Goal: Task Accomplishment & Management: Complete application form

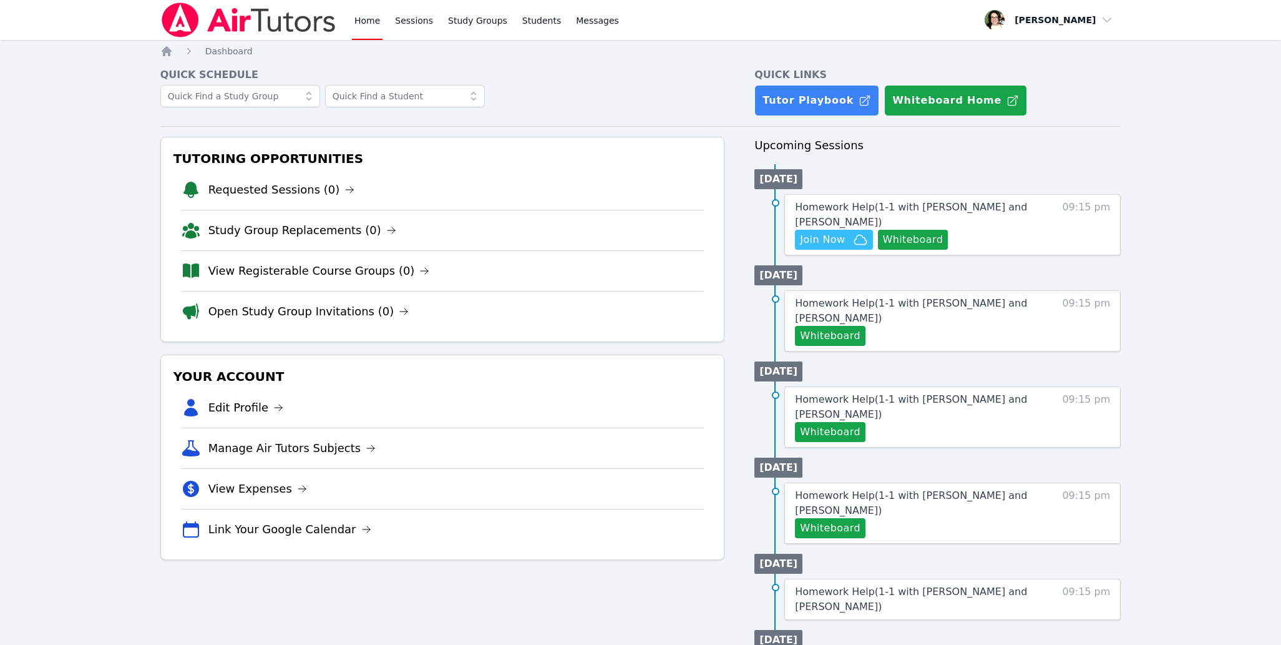
click at [510, 600] on div "Tutoring Opportunities Requested Sessions (0) Study Group Replacements (0) View…" at bounding box center [442, 571] width 565 height 869
click at [931, 245] on button "Whiteboard" at bounding box center [913, 240] width 71 height 20
click at [643, 82] on h4 "Quick Schedule" at bounding box center [442, 74] width 565 height 15
click at [826, 238] on span "Join Now" at bounding box center [822, 239] width 45 height 15
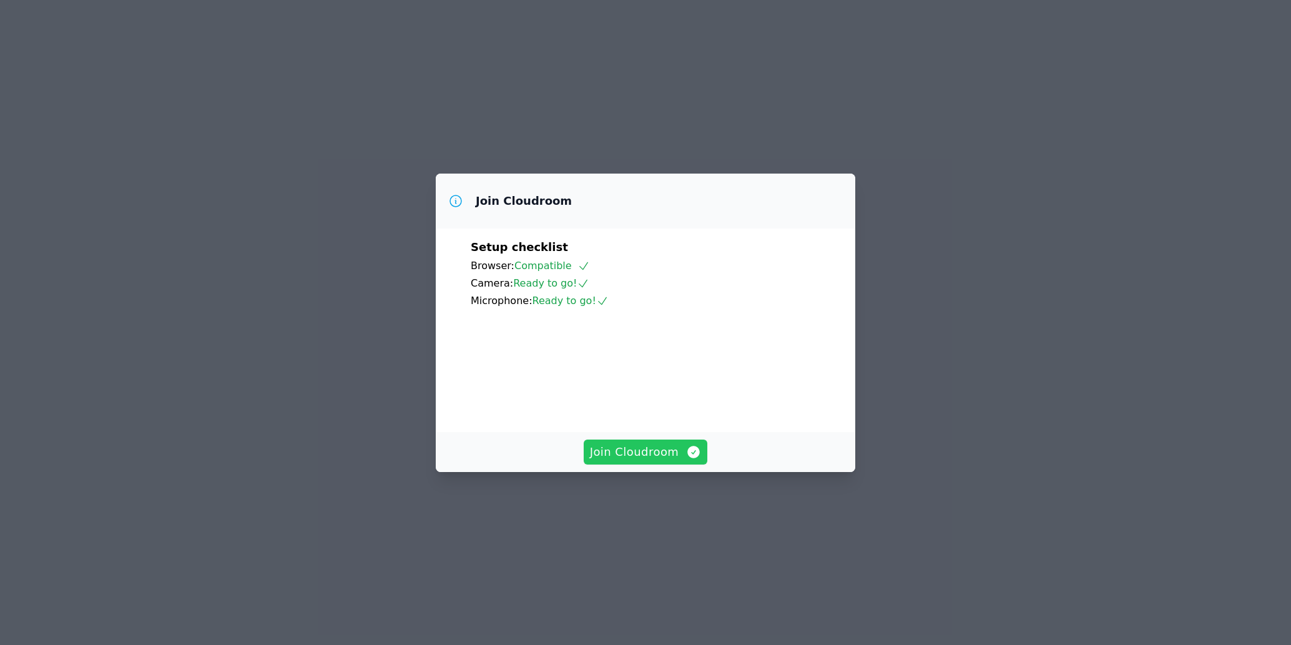
click at [660, 461] on span "Join Cloudroom" at bounding box center [646, 451] width 112 height 17
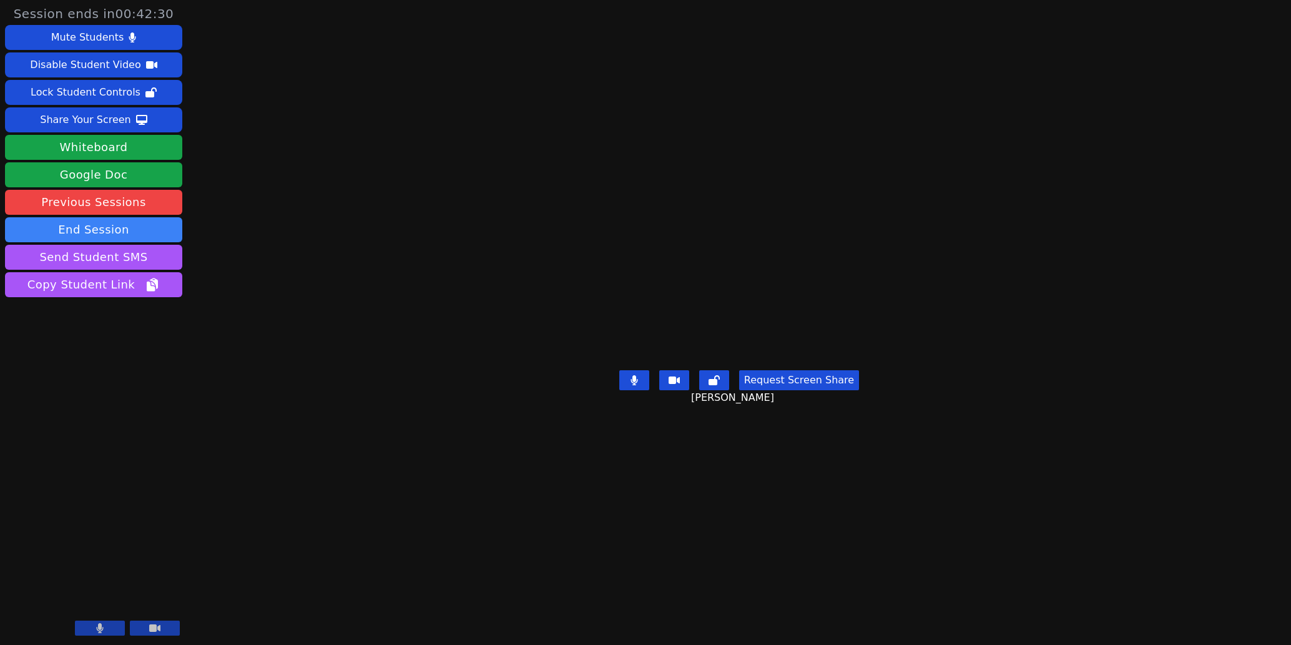
click at [612, 565] on main "Kaede Shitan Request Screen Share Kaede Shitan" at bounding box center [739, 322] width 528 height 645
drag, startPoint x: 481, startPoint y: 564, endPoint x: 516, endPoint y: 560, distance: 35.8
click at [491, 562] on main "Kaede Shitan Request Screen Share Kaede Shitan" at bounding box center [739, 322] width 528 height 645
click at [608, 579] on main "Kaede Shitan Request Screen Share Kaede Shitan" at bounding box center [739, 322] width 528 height 645
click at [500, 560] on main "Kaede Shitan Request Screen Share Kaede Shitan" at bounding box center [739, 322] width 528 height 645
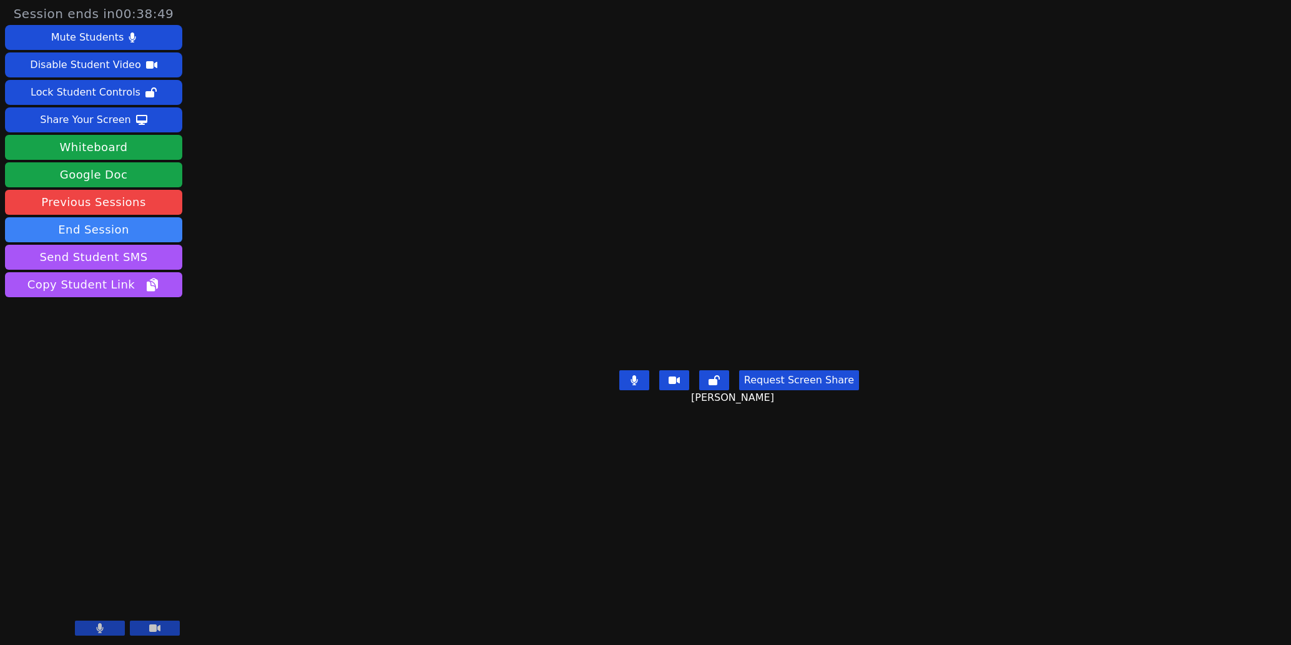
click at [601, 567] on main "Kaede Shitan Request Screen Share Kaede Shitan" at bounding box center [739, 322] width 528 height 645
click at [75, 117] on div "Share Your Screen" at bounding box center [85, 120] width 91 height 20
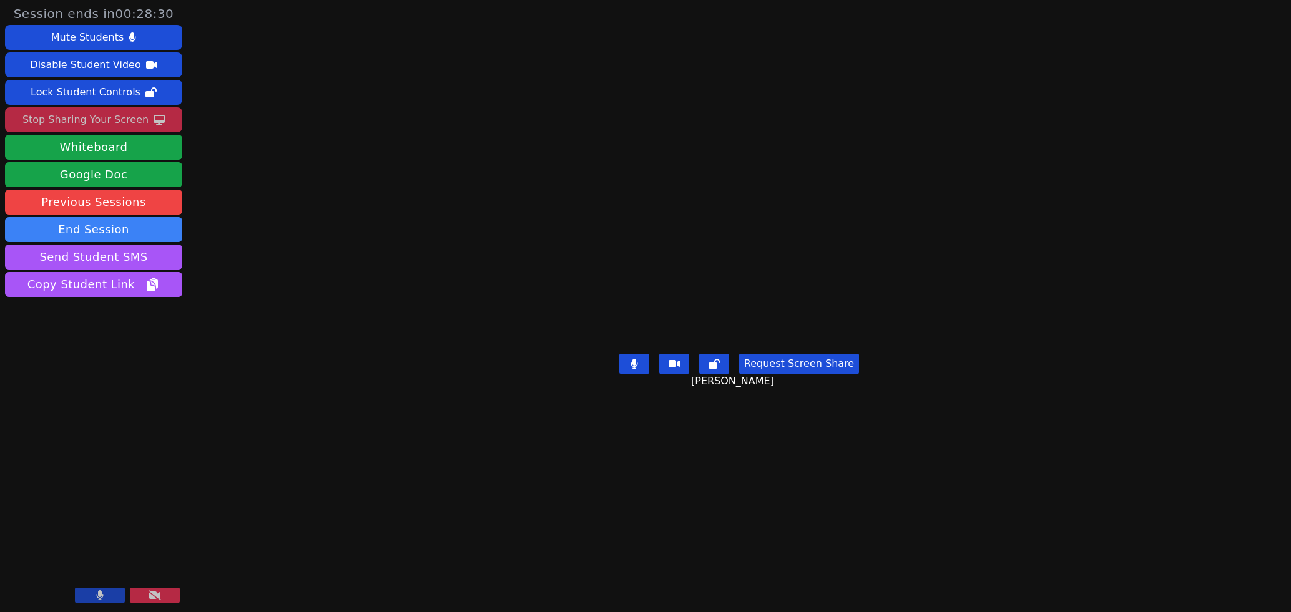
click at [162, 595] on button at bounding box center [155, 595] width 50 height 15
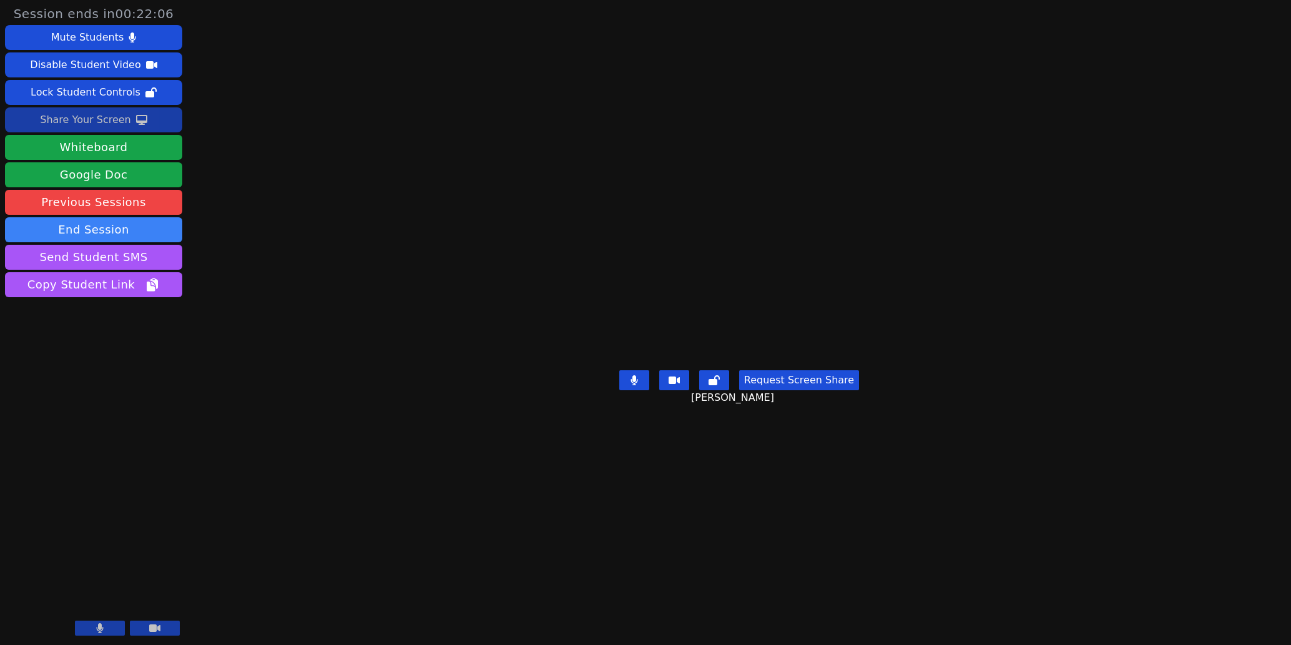
click at [497, 565] on main "Kaede Shitan Request Screen Share Kaede Shitan" at bounding box center [739, 322] width 528 height 645
click at [124, 115] on div "Share Your Screen" at bounding box center [85, 120] width 91 height 20
click at [475, 579] on main "Kaede Shitan Request Screen Share Kaede Shitan" at bounding box center [739, 322] width 528 height 645
click at [475, 561] on main "Kaede Shitan Request Screen Share Kaede Shitan" at bounding box center [739, 322] width 528 height 645
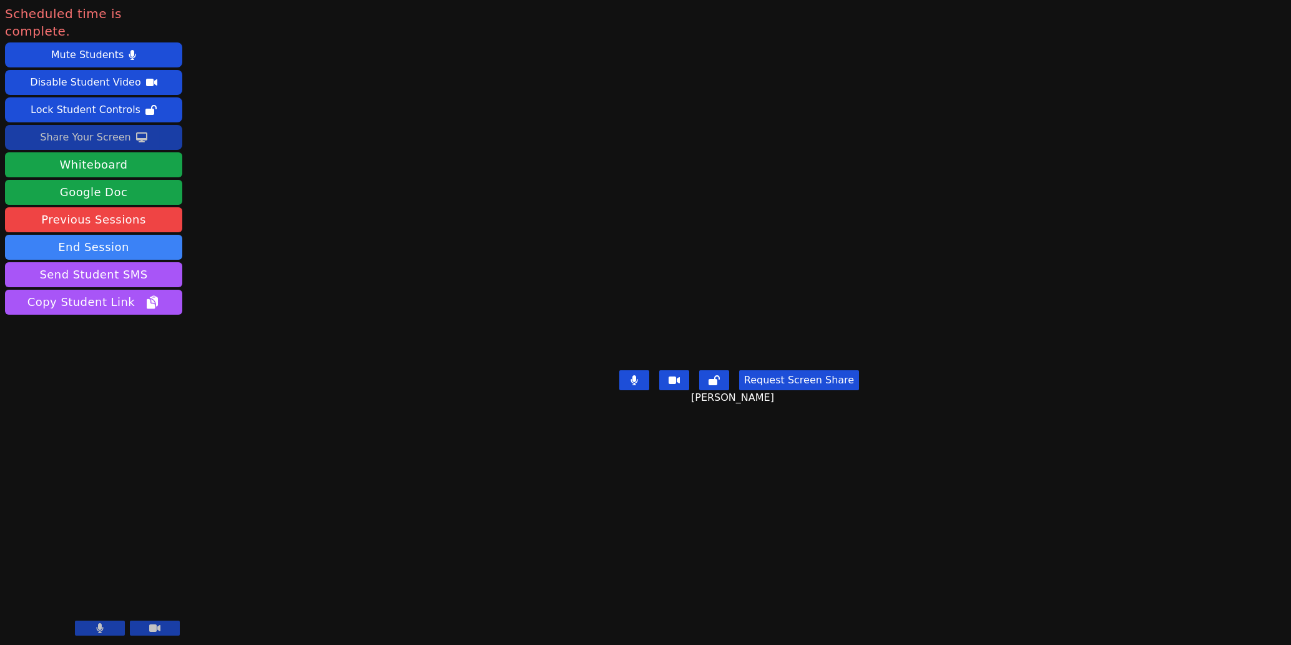
click at [475, 523] on main "Kaede Shitan Request Screen Share Kaede Shitan" at bounding box center [739, 322] width 528 height 645
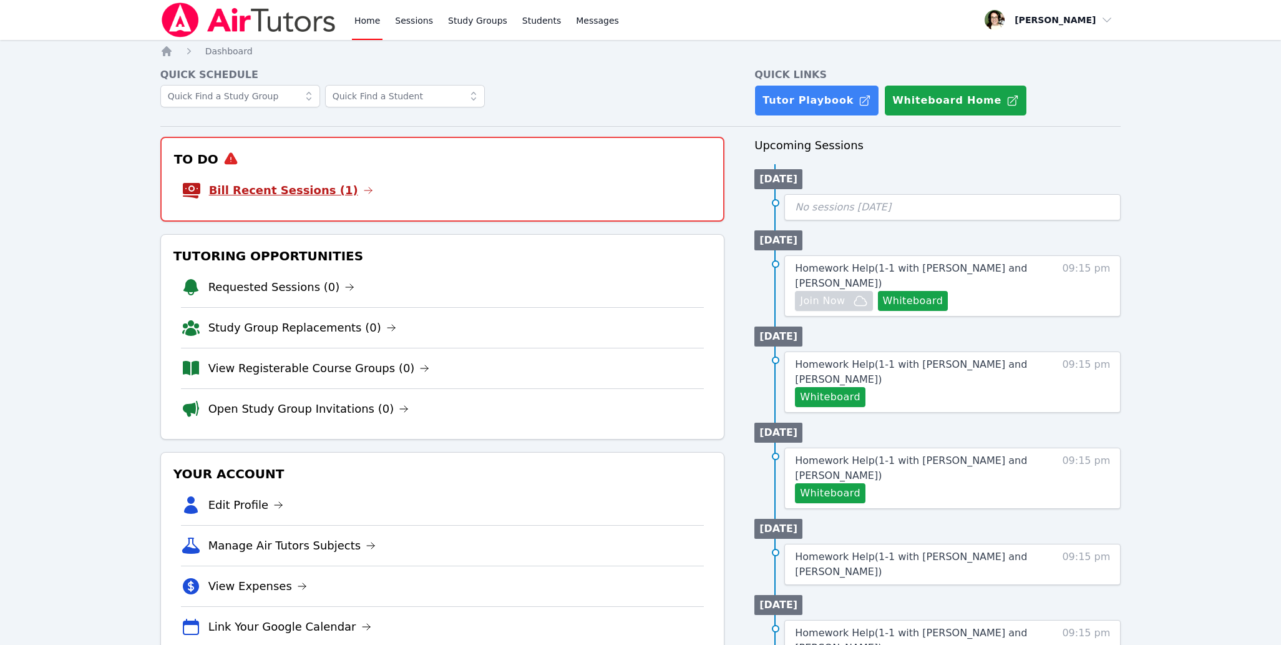
click at [316, 183] on link "Bill Recent Sessions (1)" at bounding box center [291, 190] width 164 height 17
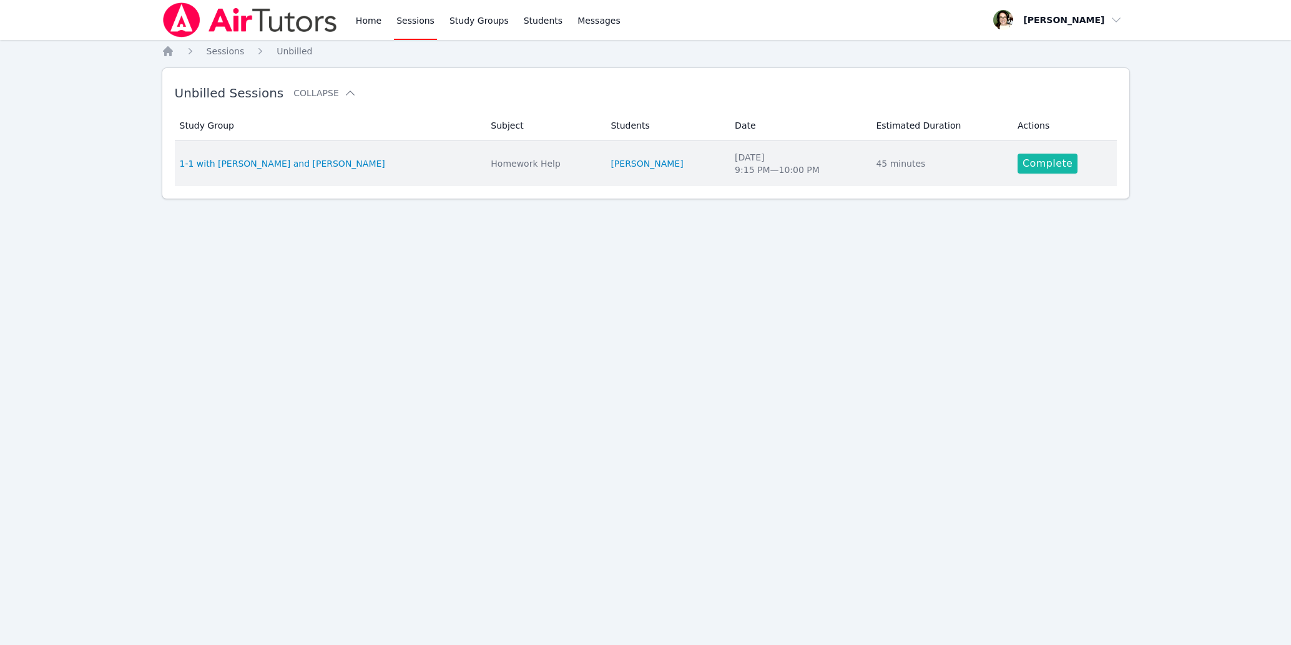
click at [1026, 170] on link "Complete" at bounding box center [1047, 164] width 60 height 20
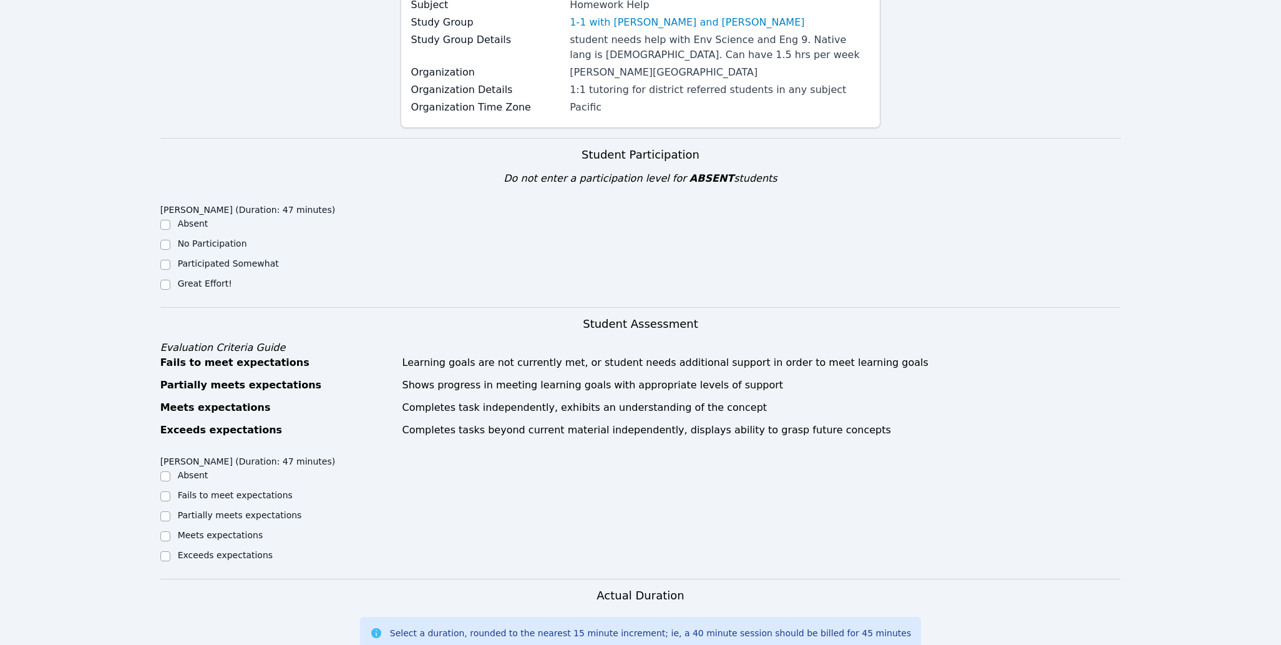
scroll to position [187, 0]
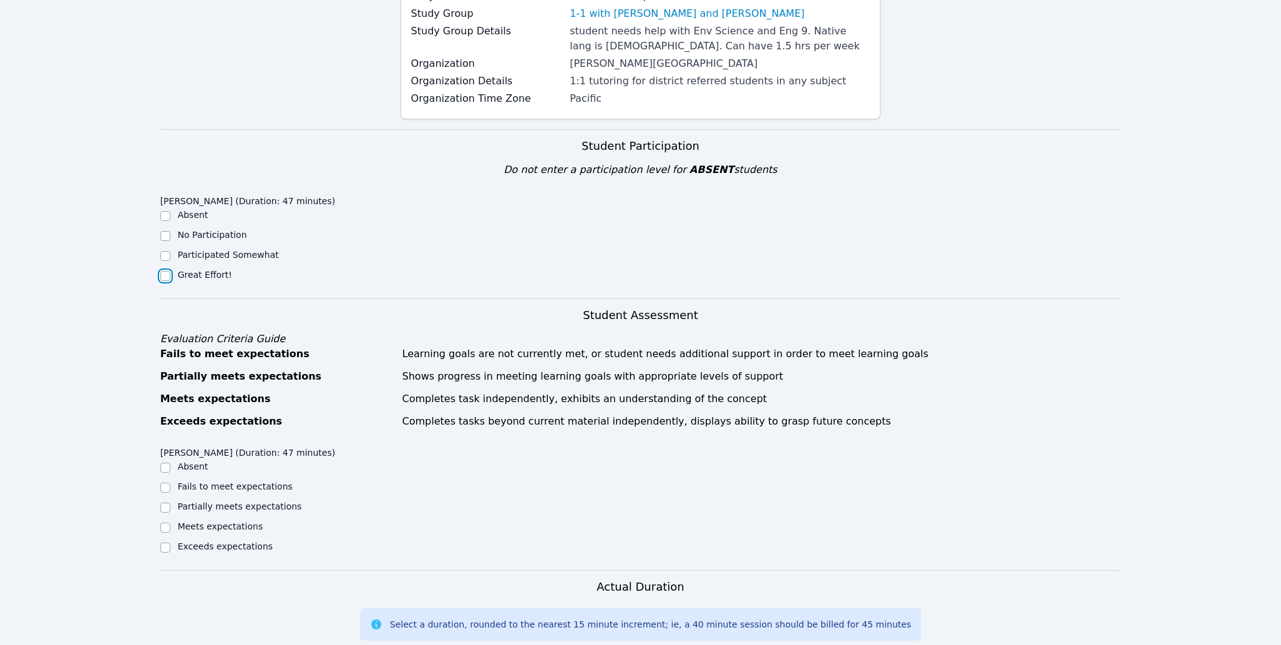
click at [162, 276] on input "Great Effort!" at bounding box center [165, 276] width 10 height 10
checkbox input "true"
click at [174, 522] on div "Meets expectations" at bounding box center [280, 527] width 240 height 15
click at [222, 531] on label "Meets expectations" at bounding box center [221, 526] width 86 height 10
click at [170, 531] on input "Meets expectations" at bounding box center [165, 527] width 10 height 10
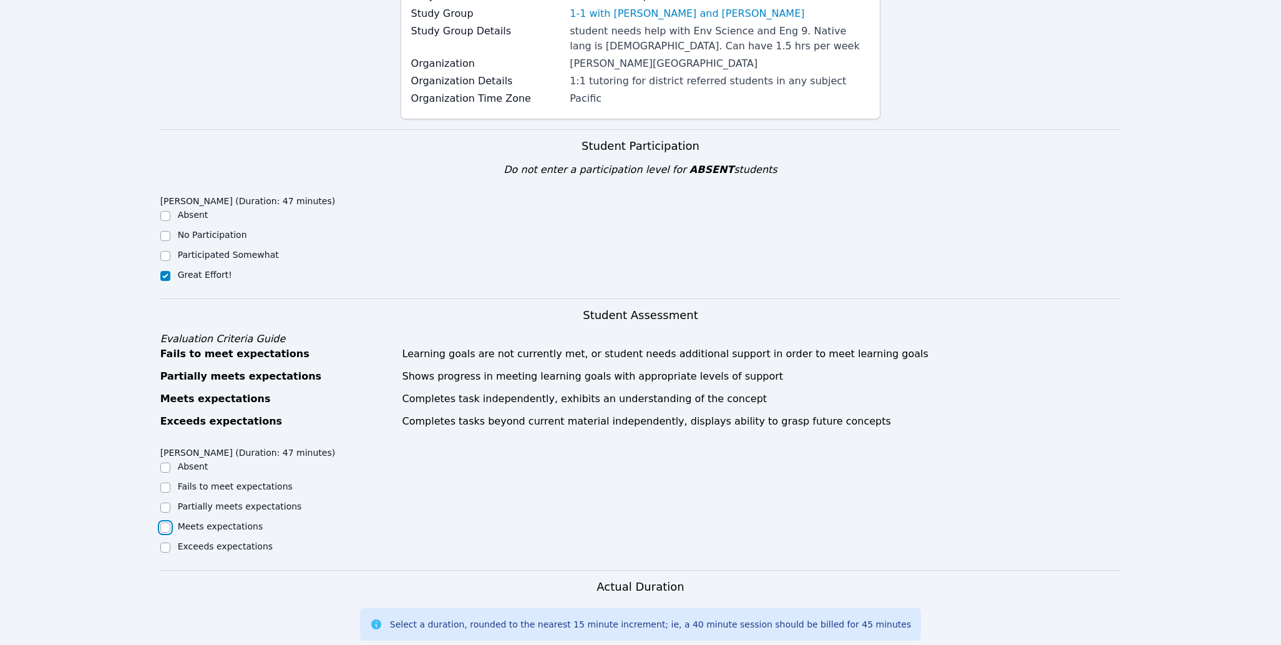
checkbox input "true"
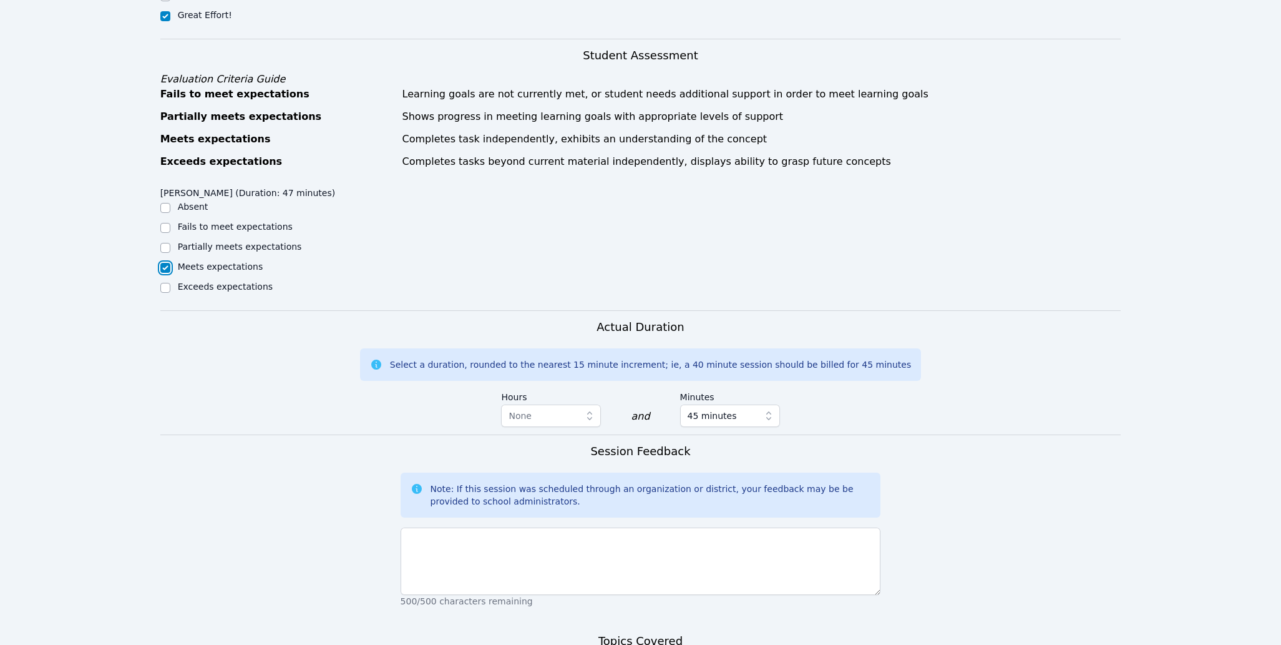
scroll to position [499, 0]
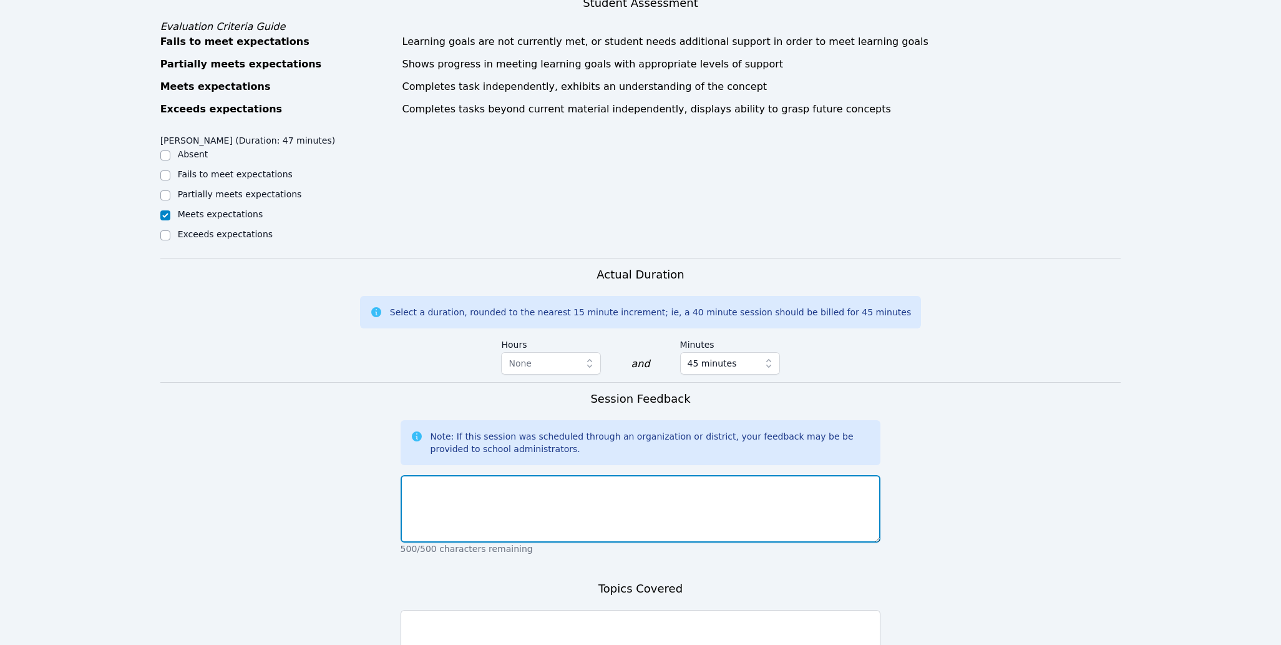
click at [580, 501] on textarea at bounding box center [641, 508] width 481 height 67
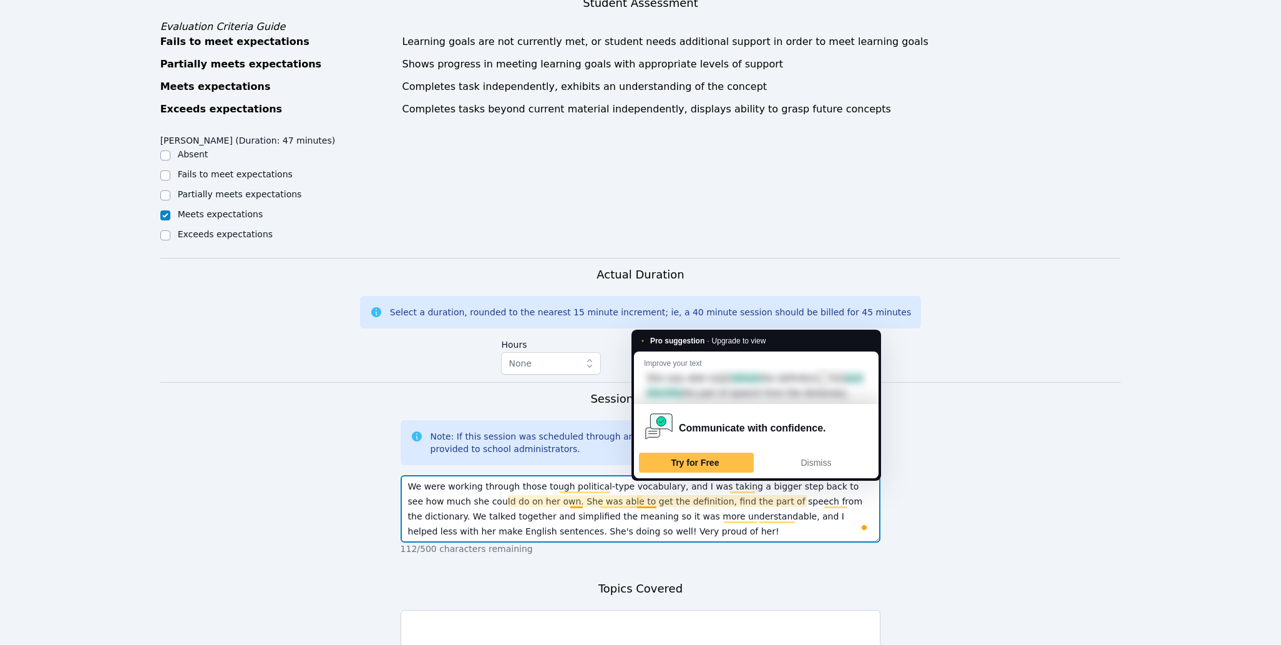
drag, startPoint x: 639, startPoint y: 502, endPoint x: 643, endPoint y: 570, distance: 67.5
click at [639, 503] on textarea "We were working through those tough political-type vocabulary, and I was taking…" at bounding box center [641, 508] width 481 height 67
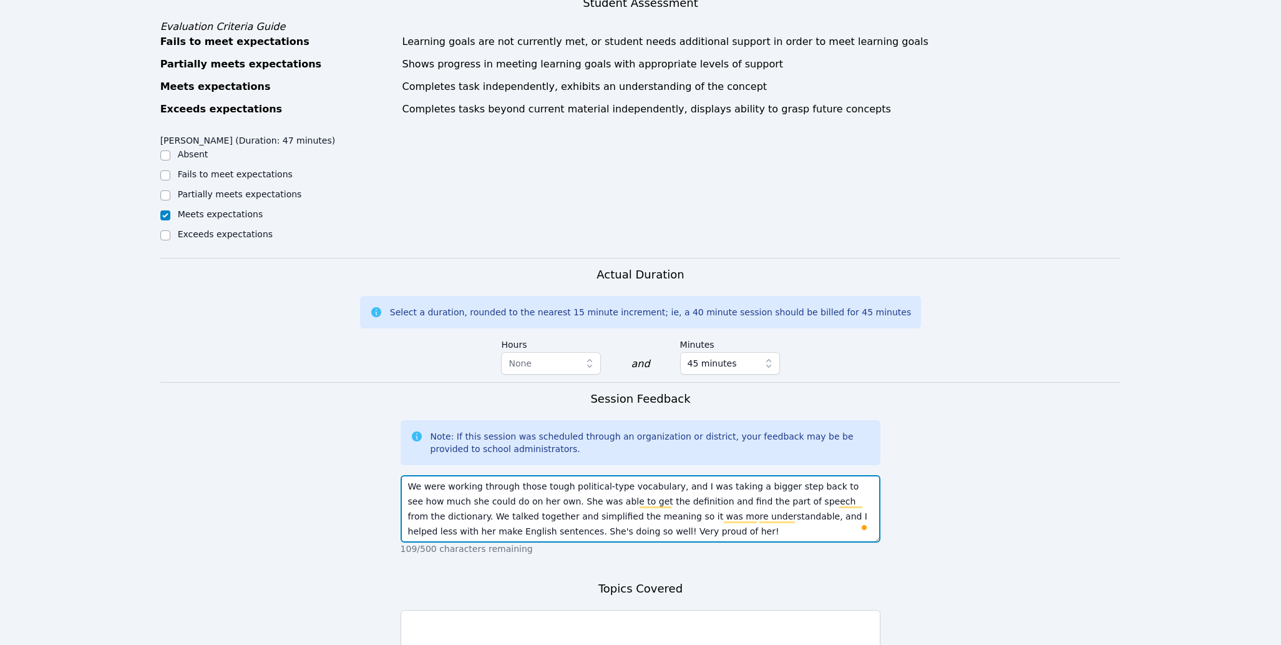
click at [695, 500] on textarea "We were working through those tough political-type vocabulary, and I was taking…" at bounding box center [641, 508] width 481 height 67
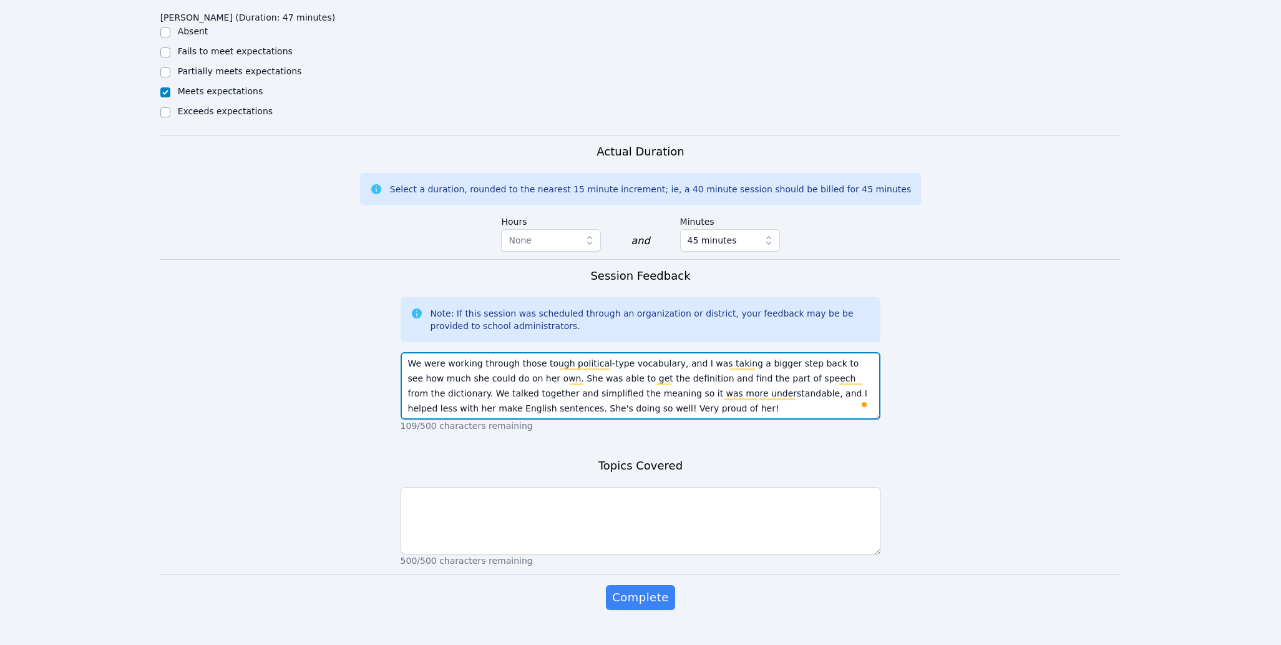
scroll to position [624, 0]
type textarea "We were working through those tough political-type vocabulary, and I was taking…"
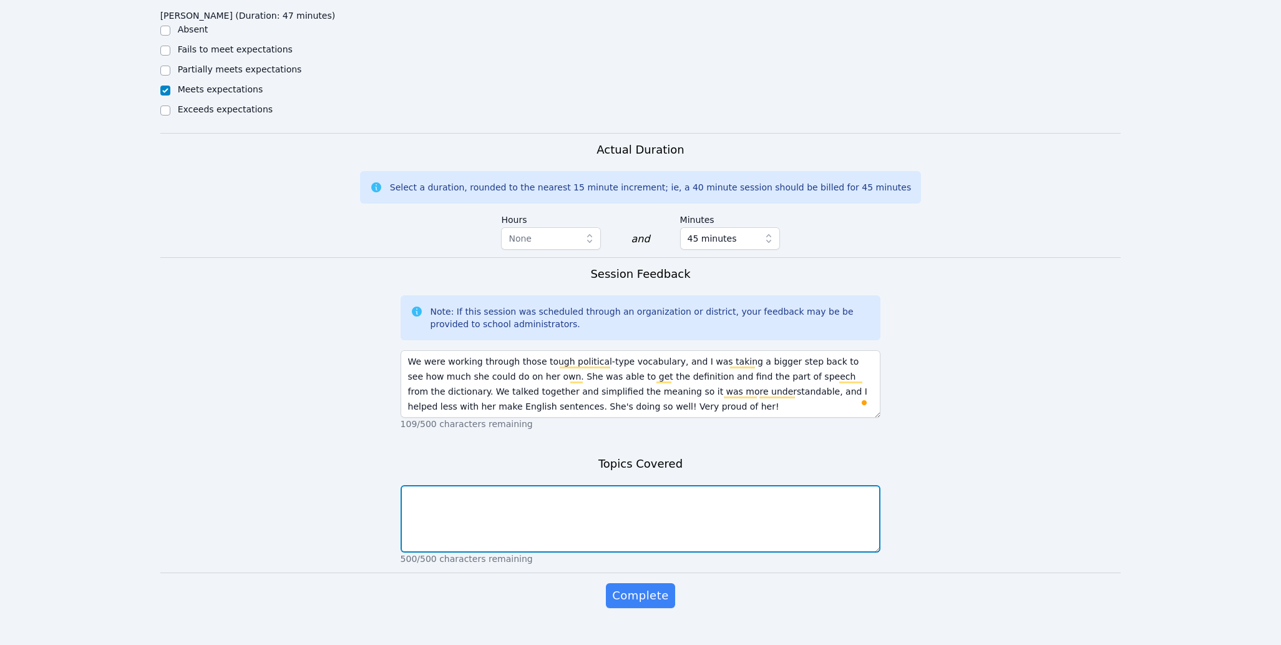
click at [605, 534] on textarea at bounding box center [641, 518] width 481 height 67
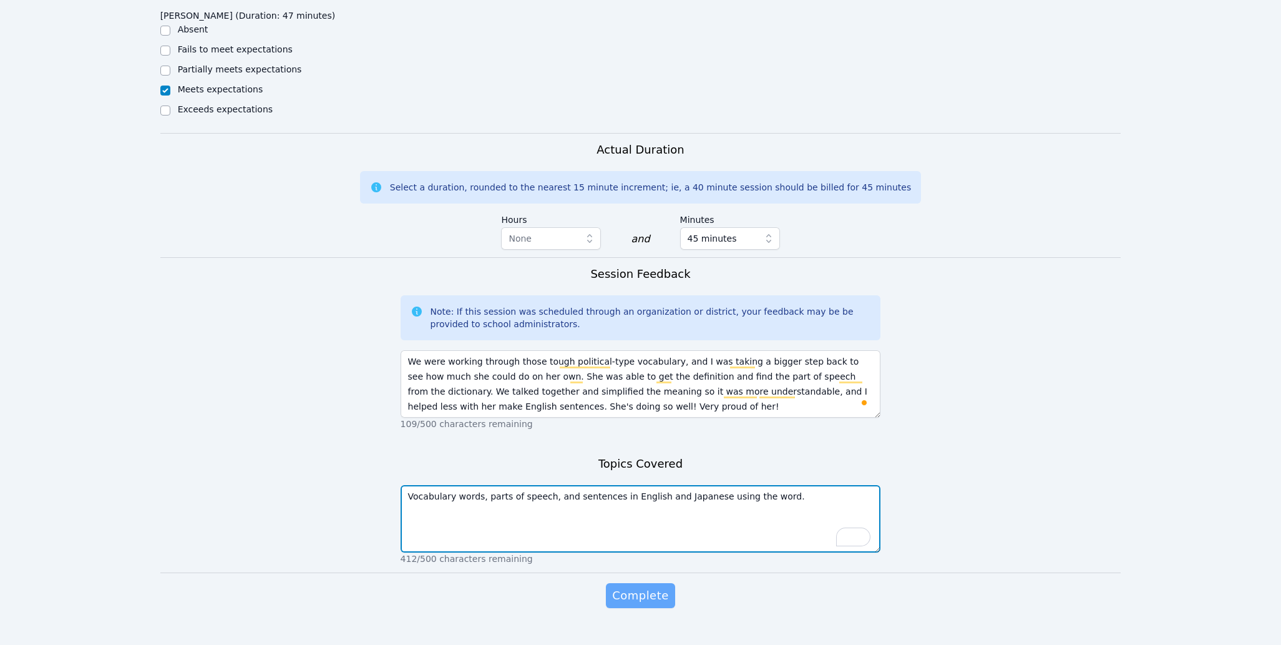
type textarea "Vocabulary words, parts of speech, and sentences in English and Japanese using …"
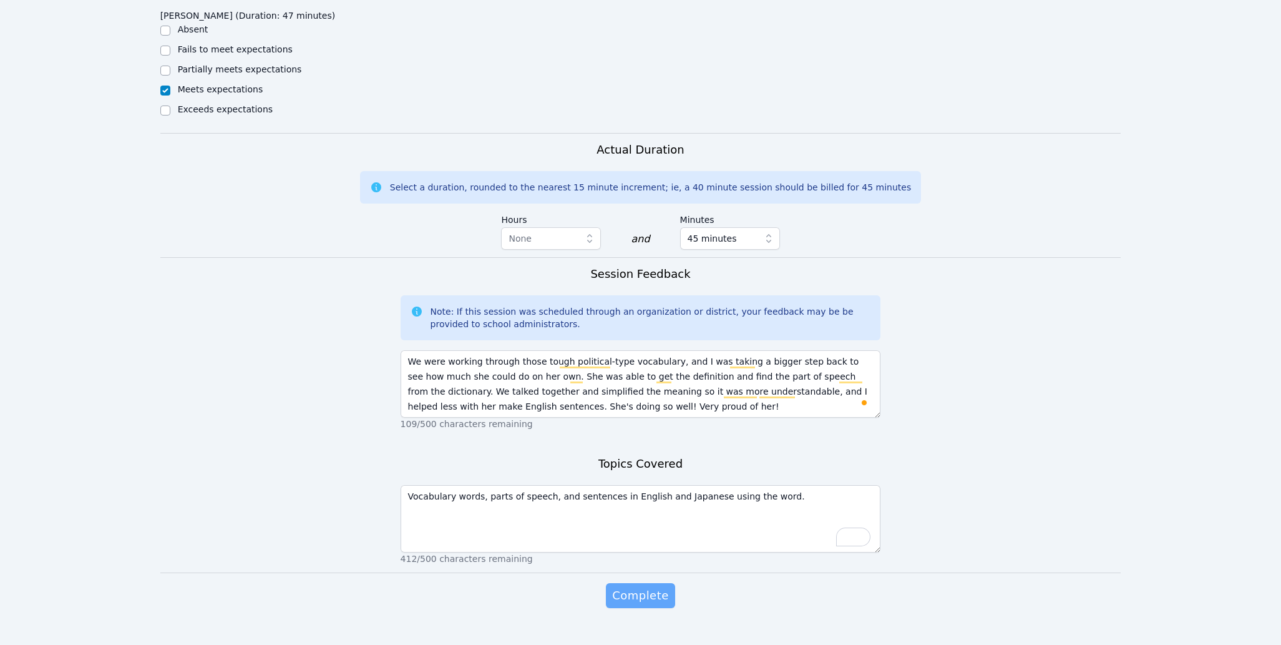
click at [652, 592] on span "Complete" at bounding box center [640, 595] width 56 height 17
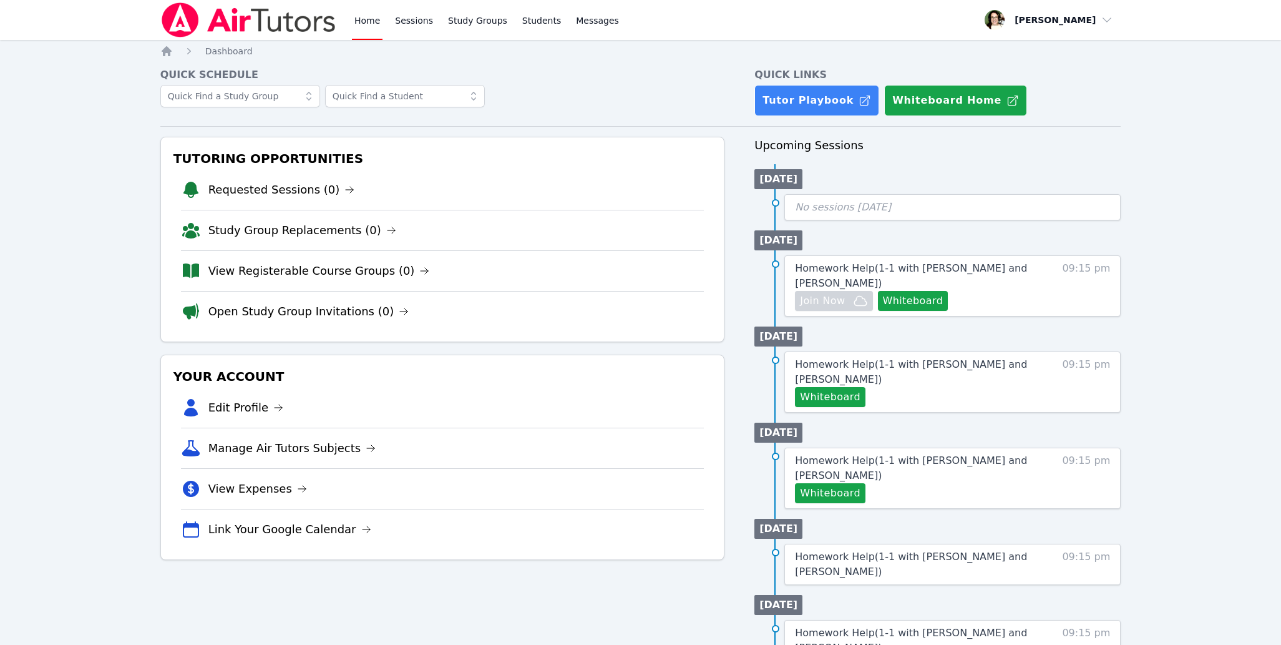
click at [424, 624] on div "Tutoring Opportunities Requested Sessions (0) Study Group Replacements (0) View…" at bounding box center [442, 592] width 565 height 910
click at [922, 303] on button "Whiteboard" at bounding box center [913, 301] width 71 height 20
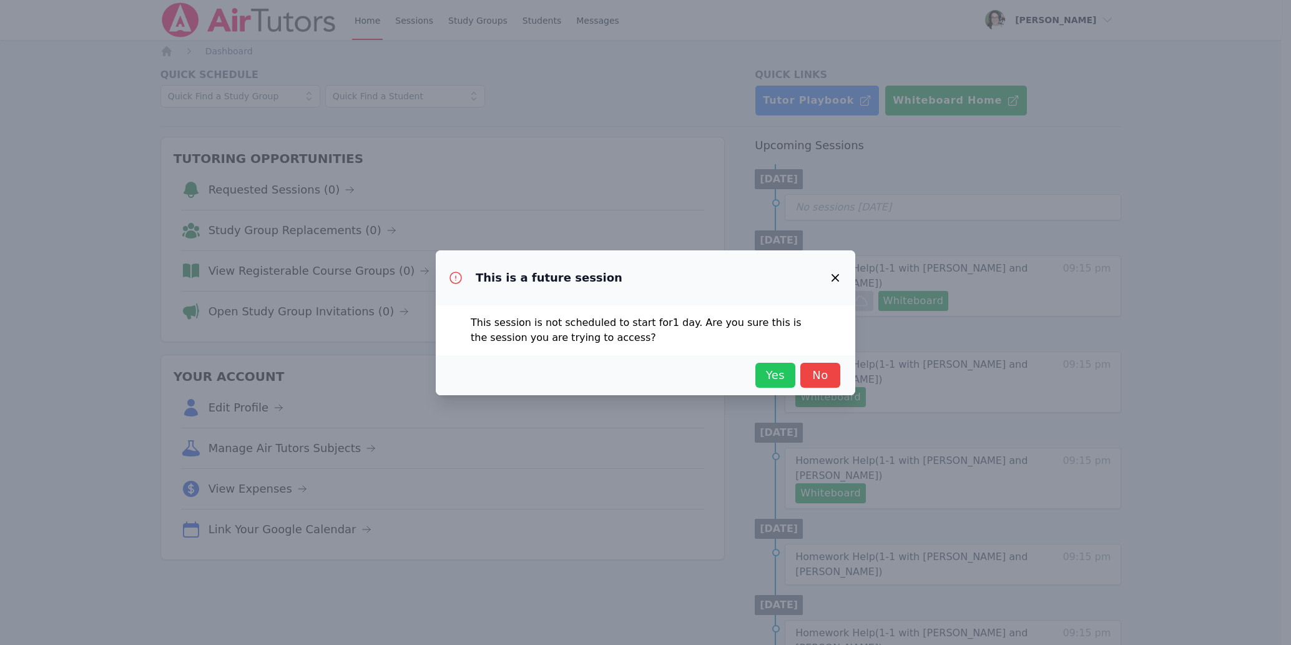
click at [773, 376] on span "Yes" at bounding box center [774, 374] width 27 height 17
